Goal: Use online tool/utility

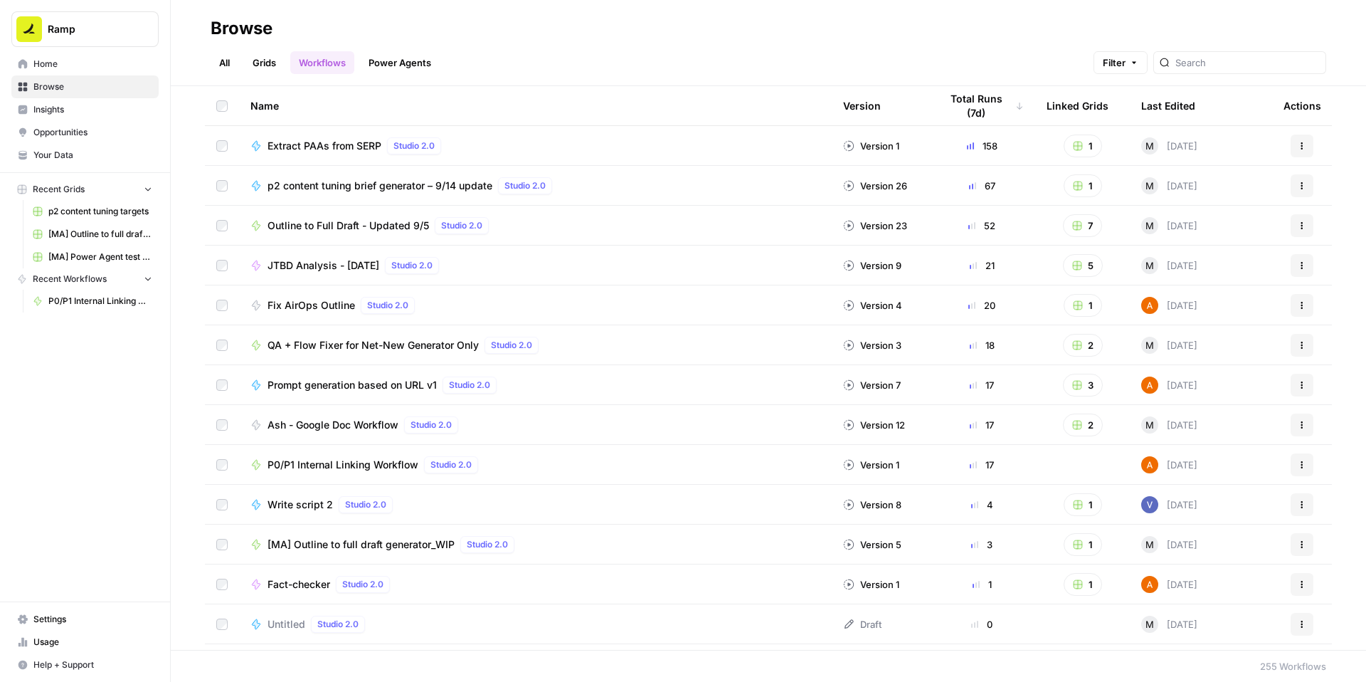
click at [336, 462] on span "P0/P1 Internal Linking Workflow" at bounding box center [343, 464] width 151 height 14
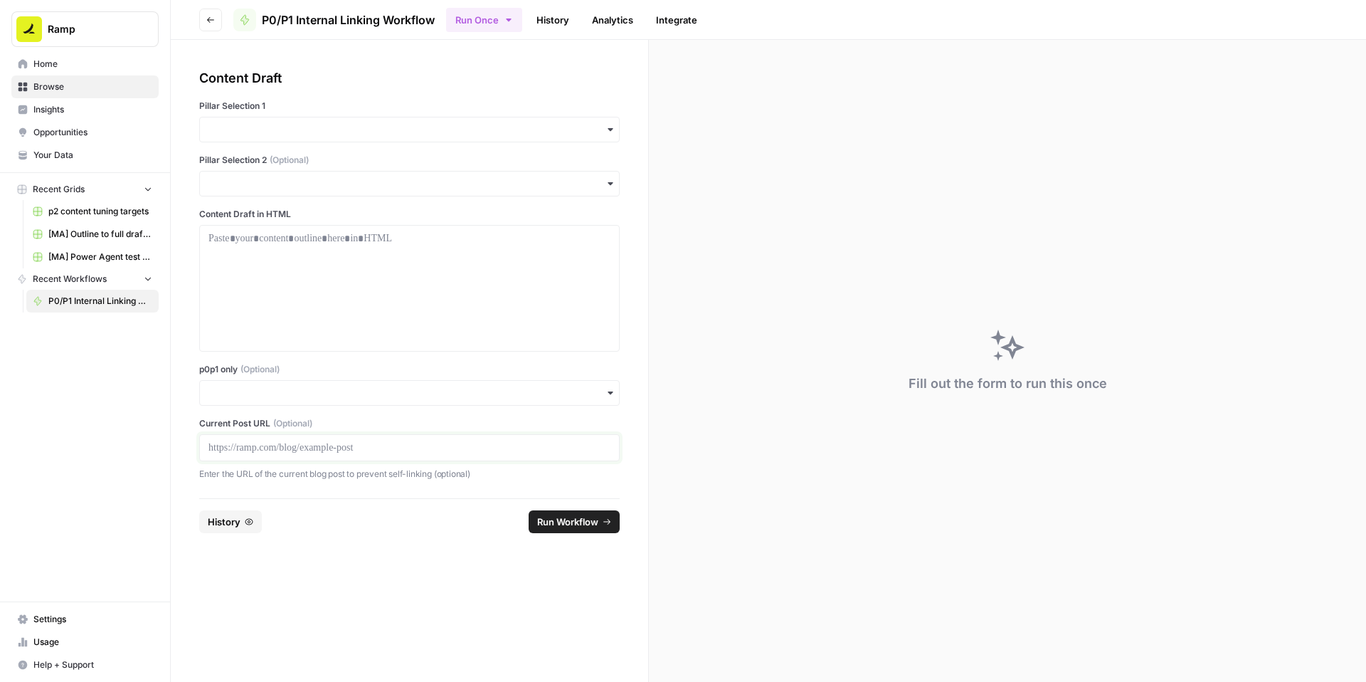
click at [324, 443] on p at bounding box center [409, 447] width 402 height 14
click at [339, 393] on input "p0p1 only (Optional)" at bounding box center [409, 393] width 402 height 14
click at [243, 434] on div "Yes" at bounding box center [409, 431] width 419 height 27
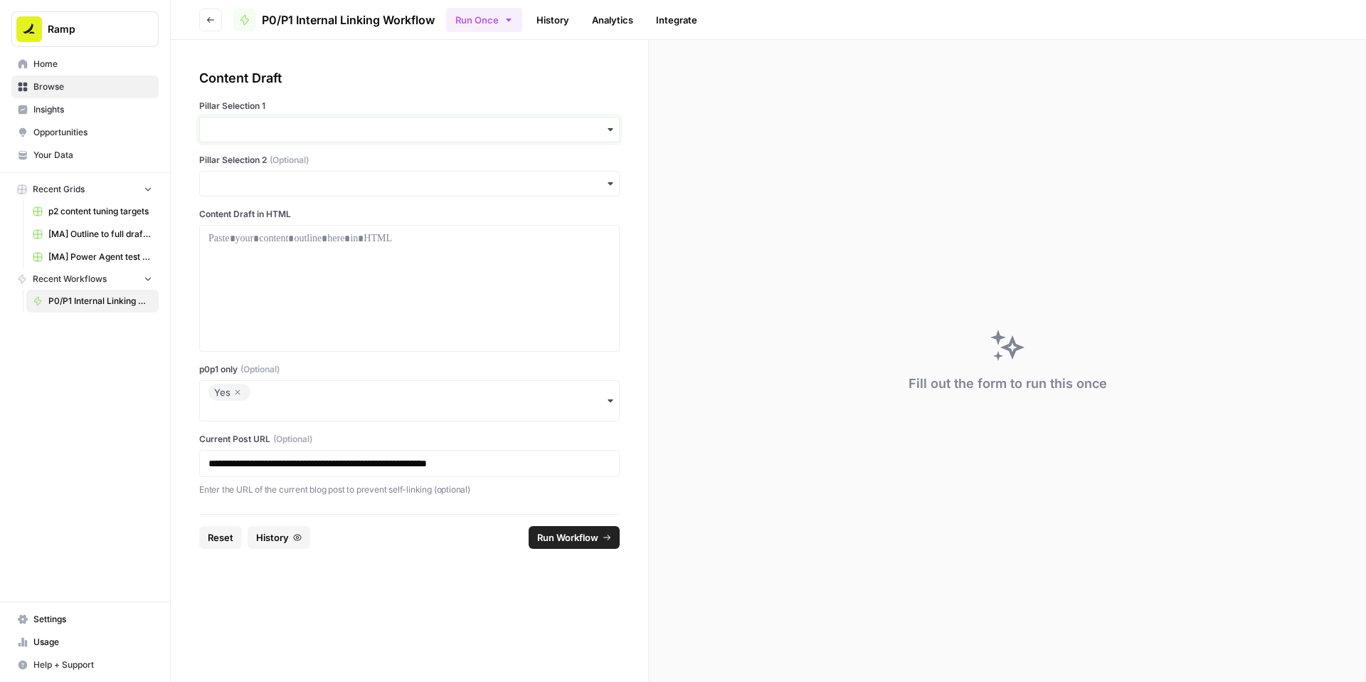
click at [308, 122] on input "Pillar Selection 1" at bounding box center [409, 129] width 402 height 14
click at [258, 246] on div "Procurement" at bounding box center [409, 248] width 419 height 27
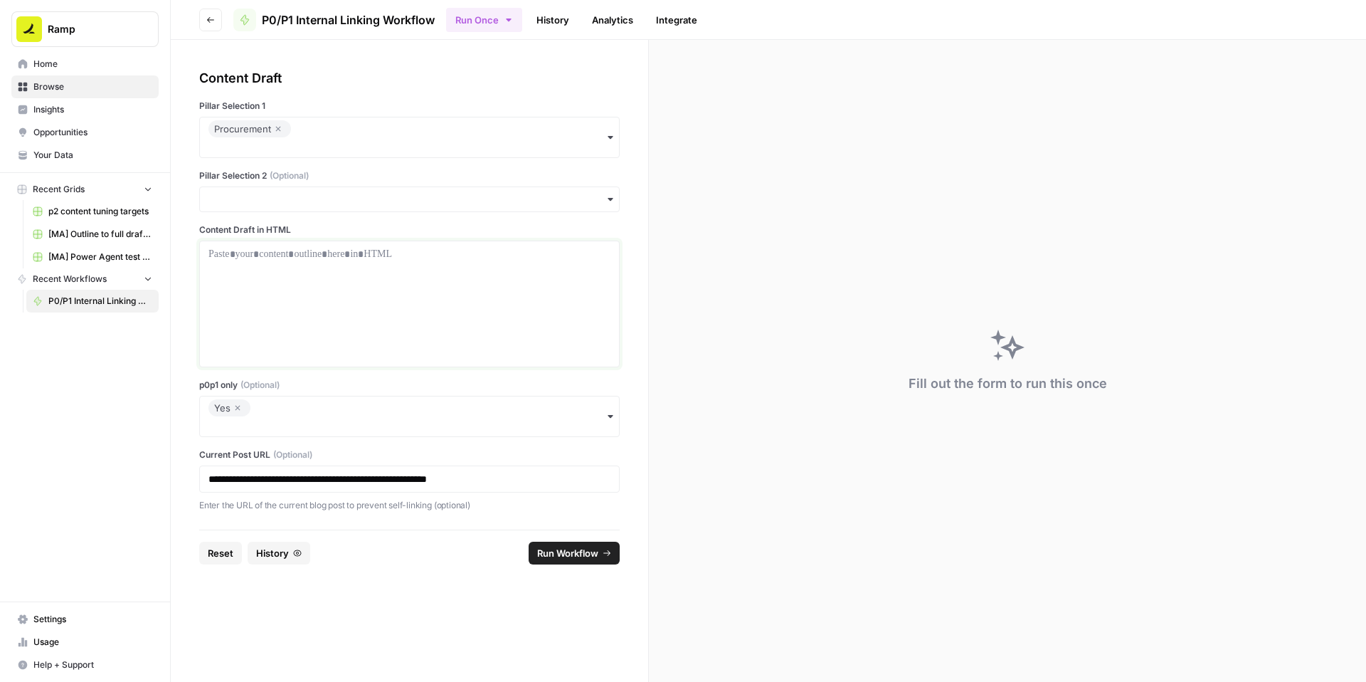
click at [262, 259] on p at bounding box center [409, 254] width 402 height 14
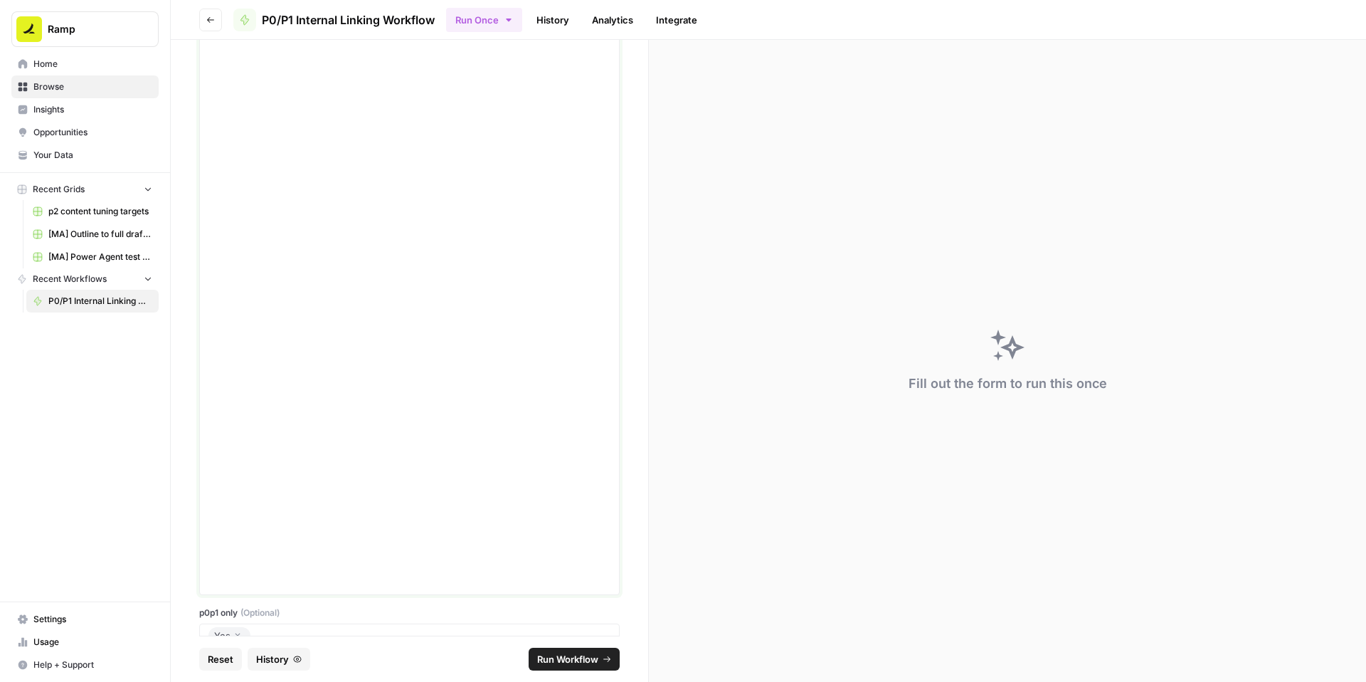
scroll to position [4960, 0]
click at [561, 653] on span "Run Workflow" at bounding box center [567, 659] width 61 height 14
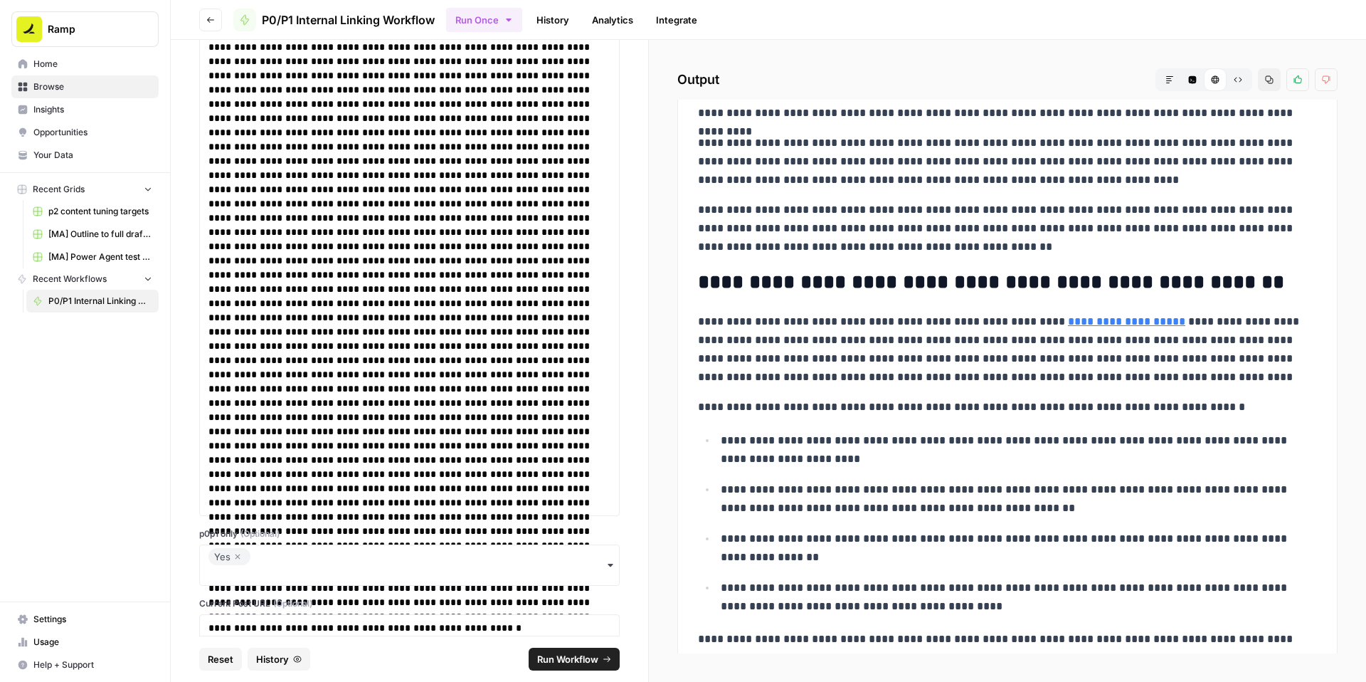
scroll to position [7809, 0]
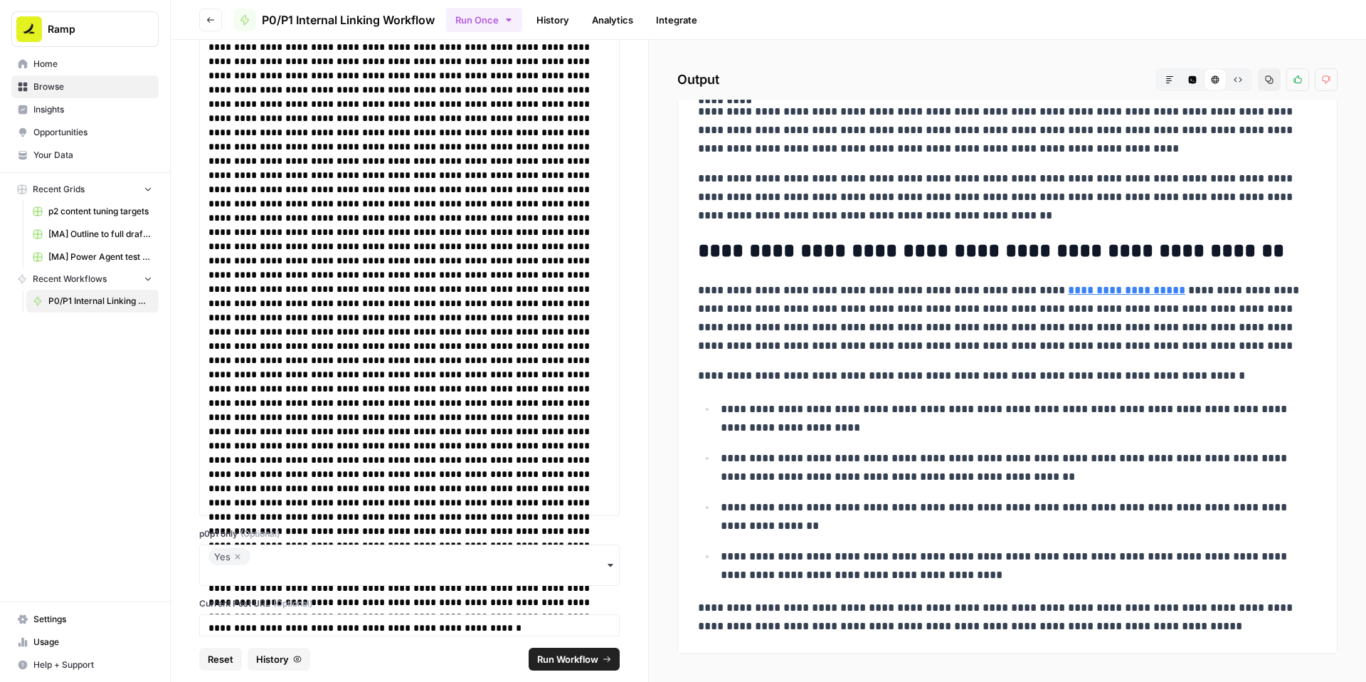
click at [1268, 78] on icon "button" at bounding box center [1269, 79] width 9 height 9
click at [235, 559] on icon "button" at bounding box center [237, 556] width 9 height 17
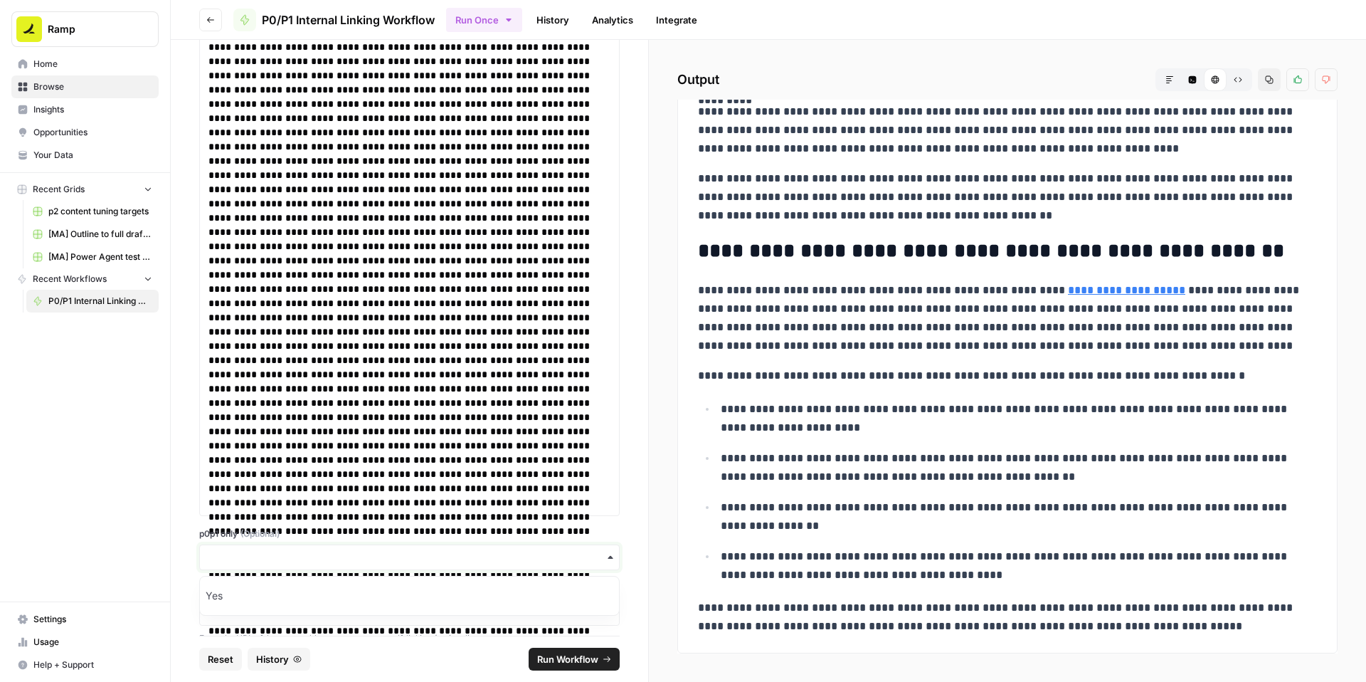
click at [244, 558] on input "p0p1 only (Optional)" at bounding box center [409, 557] width 402 height 14
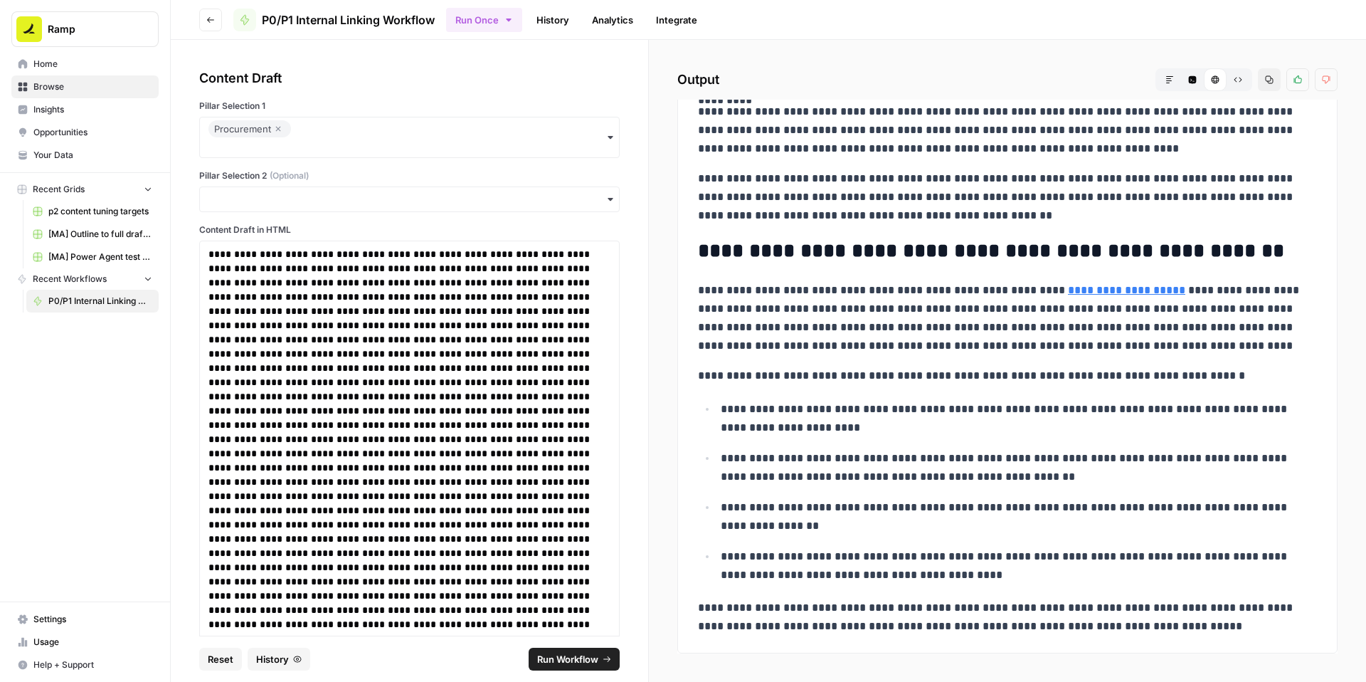
click at [559, 658] on span "Run Workflow" at bounding box center [567, 659] width 61 height 14
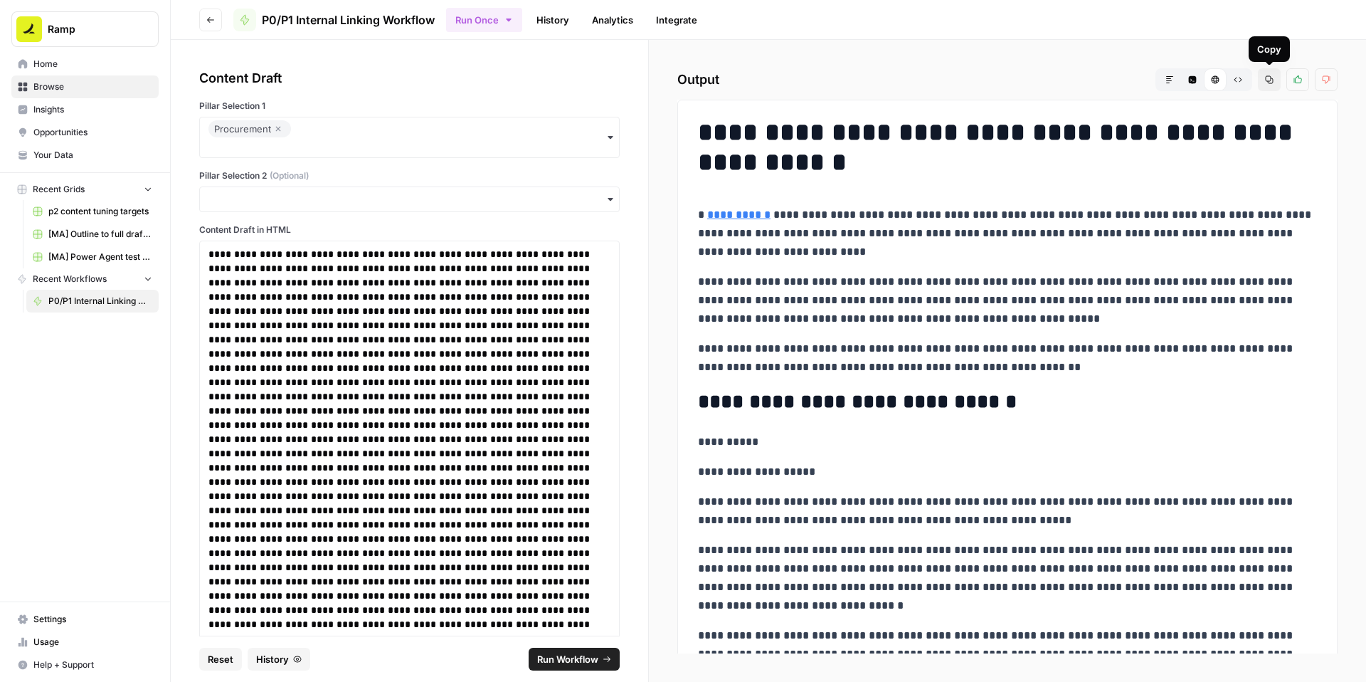
click at [1273, 80] on span "Copy" at bounding box center [1273, 80] width 1 height 1
